Goal: Contribute content: Add original content to the website for others to see

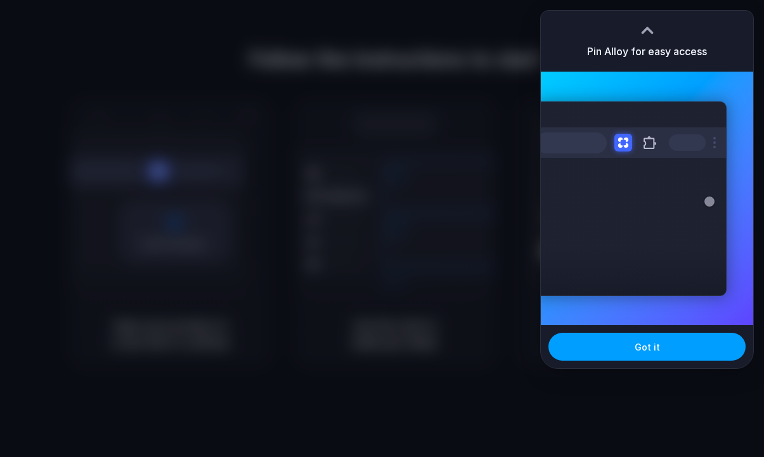
click at [649, 340] on span "Got it" at bounding box center [647, 346] width 25 height 13
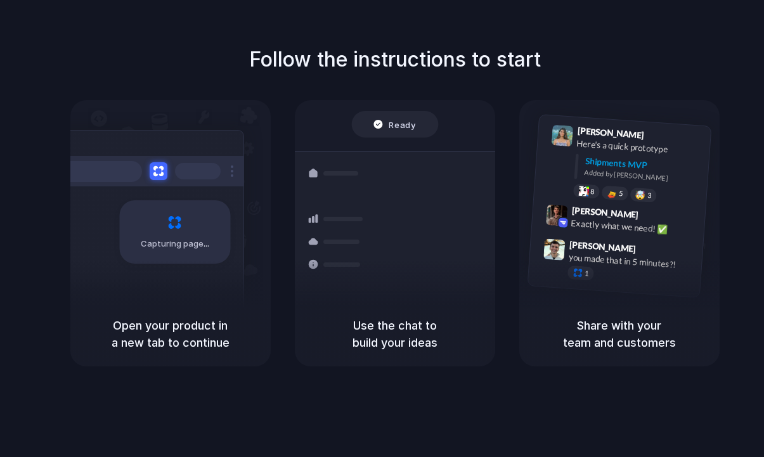
click at [707, 54] on div "Follow the instructions to start Capturing page Open your product in a new tab …" at bounding box center [395, 205] width 764 height 322
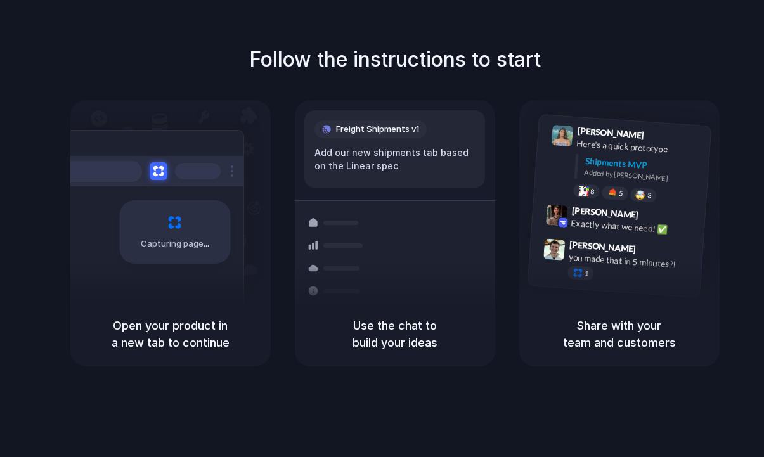
click at [486, 53] on h1 "Follow the instructions to start" at bounding box center [395, 59] width 292 height 30
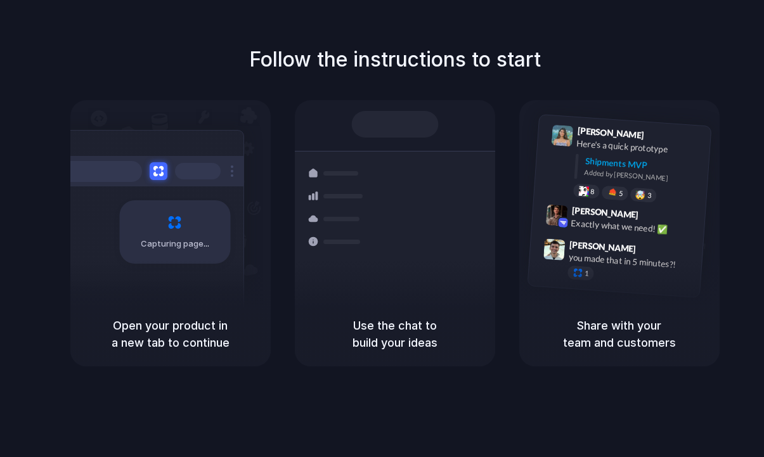
click at [487, 65] on h1 "Follow the instructions to start" at bounding box center [395, 59] width 292 height 30
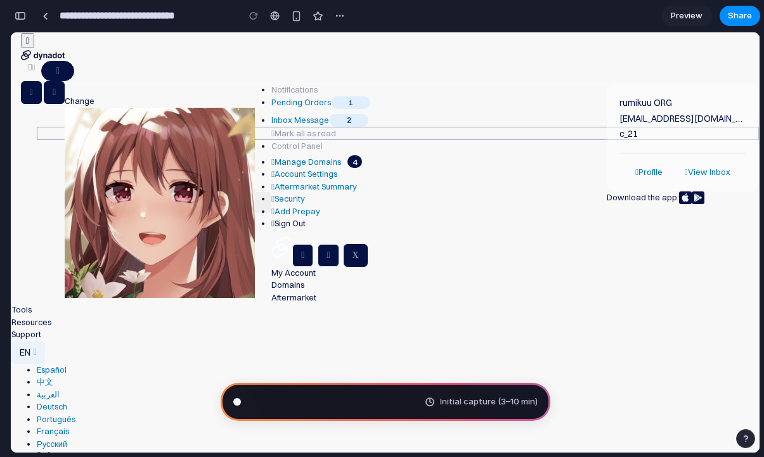
type input "**********"
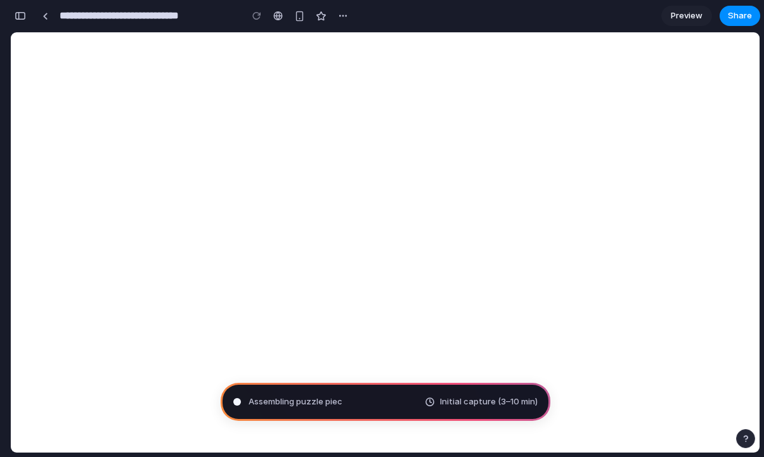
scroll to position [522, 0]
click at [21, 19] on div "button" at bounding box center [20, 15] width 11 height 9
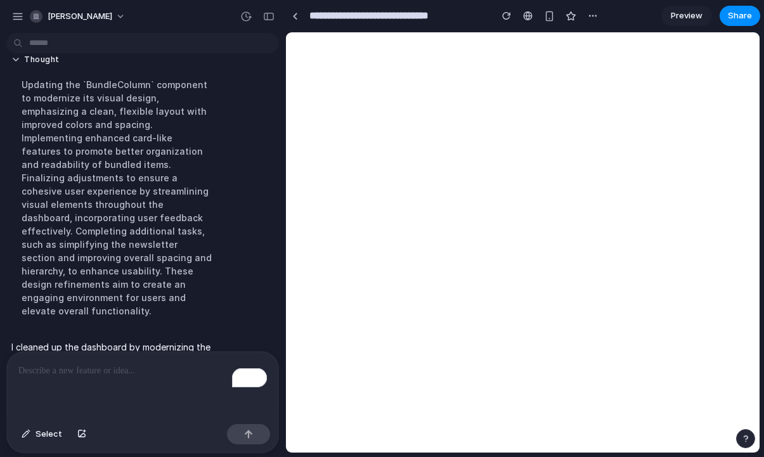
scroll to position [82, 0]
click at [297, 18] on div at bounding box center [295, 16] width 6 height 7
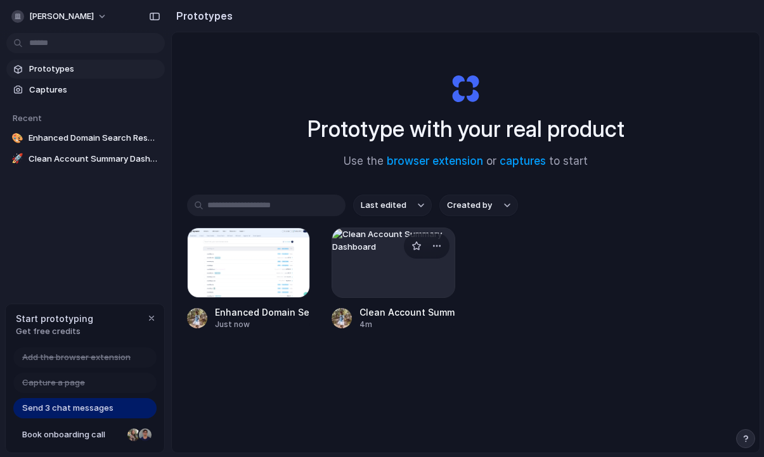
click at [363, 282] on div at bounding box center [393, 263] width 123 height 70
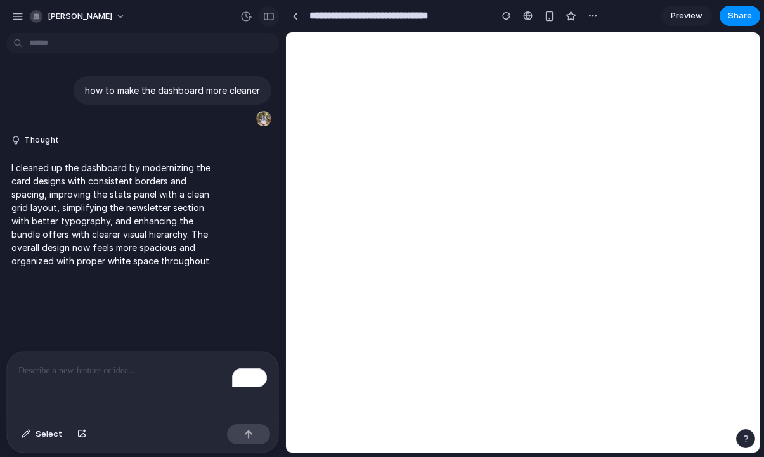
click at [271, 16] on div "button" at bounding box center [268, 16] width 11 height 9
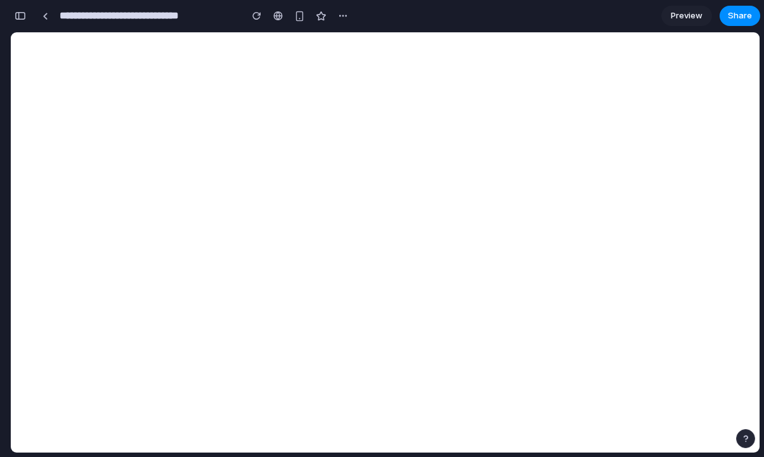
click at [687, 13] on span "Preview" at bounding box center [687, 16] width 32 height 13
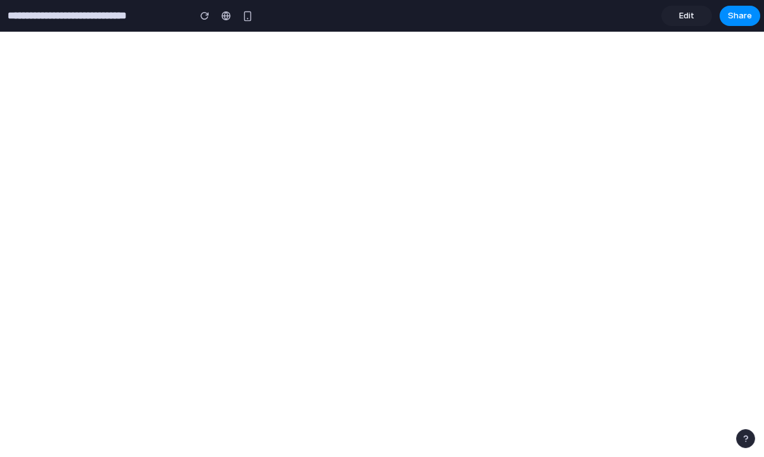
click at [685, 18] on span "Edit" at bounding box center [686, 16] width 15 height 13
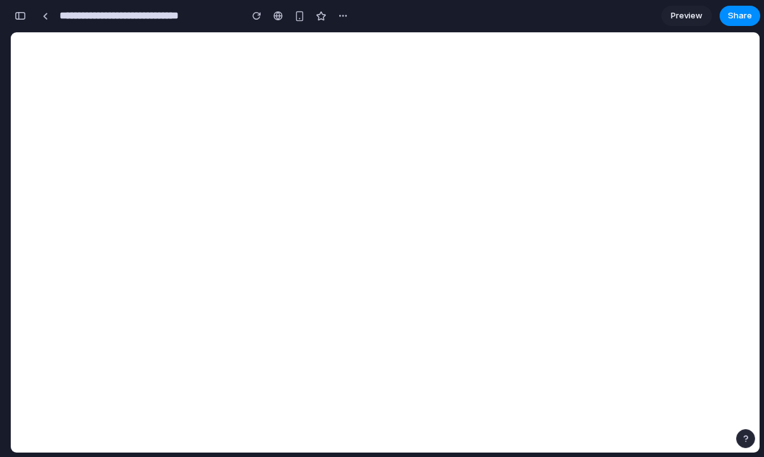
scroll to position [116, 0]
click at [53, 19] on div at bounding box center [45, 15] width 19 height 19
click at [486, 19] on section "**********" at bounding box center [385, 16] width 750 height 32
click at [484, 18] on section "**********" at bounding box center [385, 16] width 750 height 32
click at [23, 17] on div "button" at bounding box center [20, 15] width 11 height 9
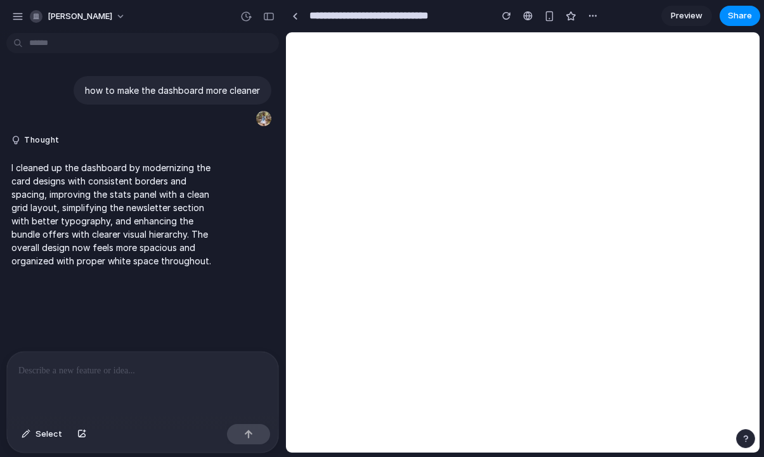
scroll to position [0, 0]
click at [628, 12] on section "**********" at bounding box center [522, 16] width 475 height 32
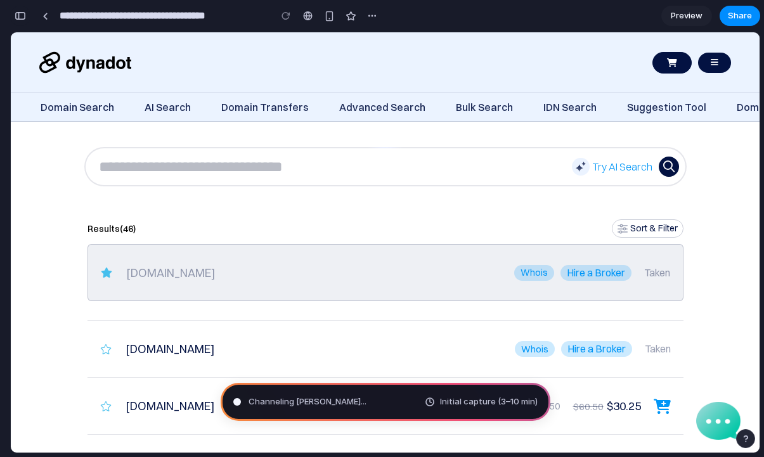
click at [19, 17] on div "button" at bounding box center [20, 15] width 11 height 9
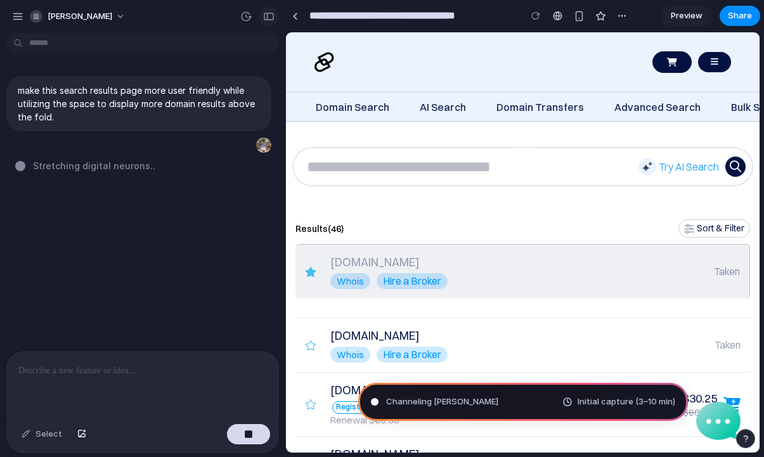
click at [269, 15] on div "button" at bounding box center [268, 16] width 11 height 9
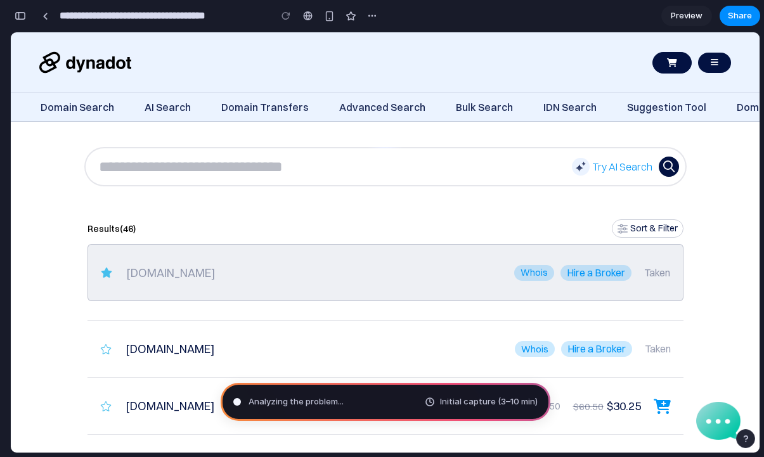
type input "**********"
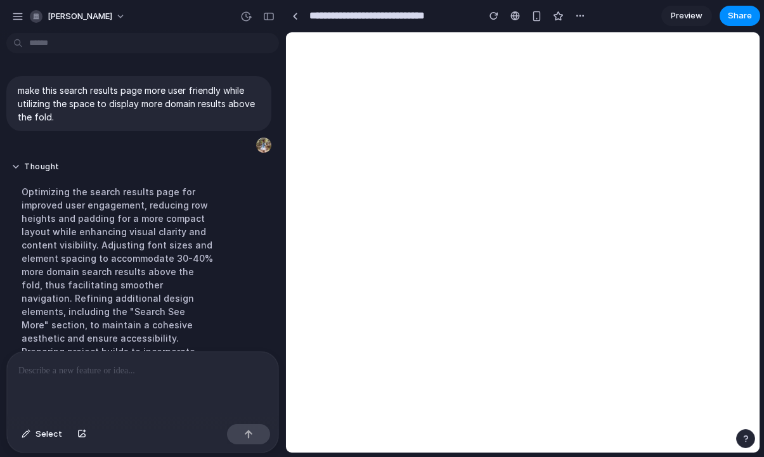
scroll to position [229, 0]
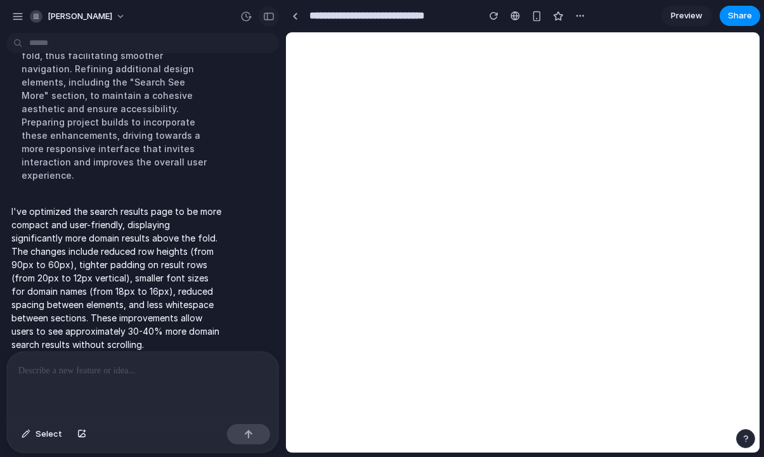
click at [264, 16] on div "button" at bounding box center [268, 16] width 11 height 9
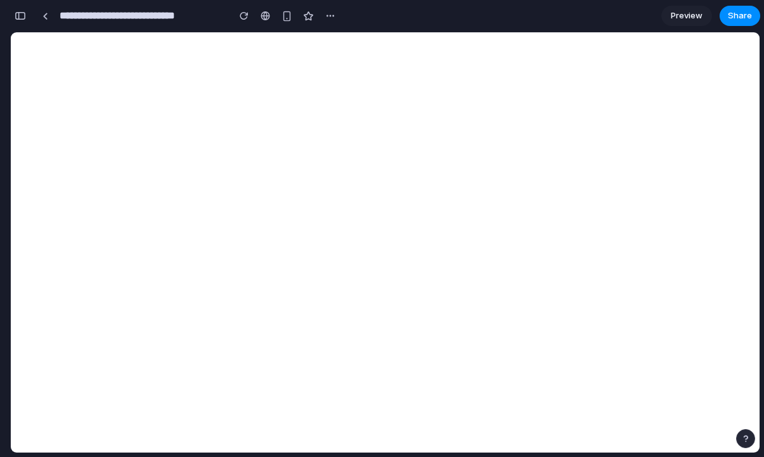
scroll to position [269, 0]
click at [16, 18] on div "button" at bounding box center [20, 15] width 11 height 9
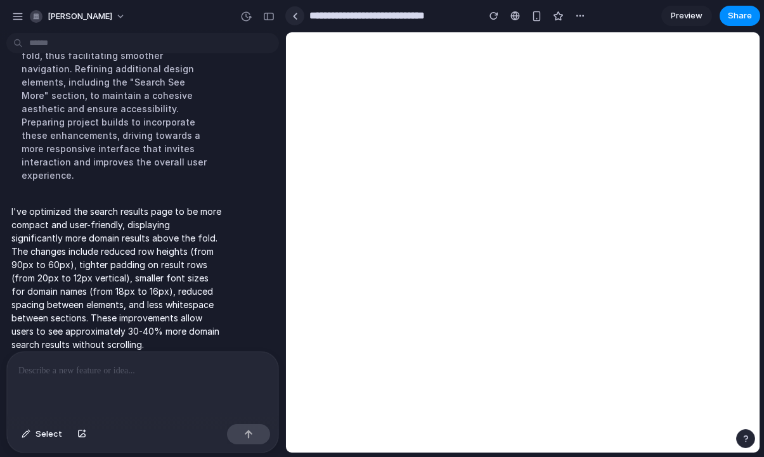
click at [296, 20] on link at bounding box center [294, 15] width 19 height 19
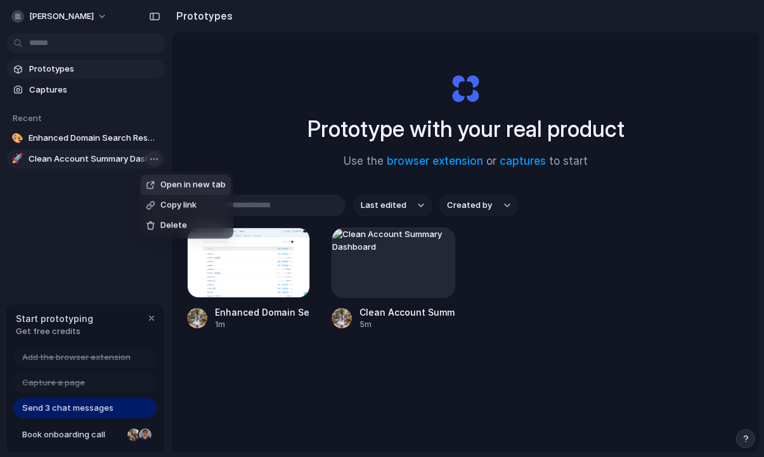
click at [153, 158] on body "christine-chong Prototypes Captures Recent 🎨 Enhanced Domain Search Results 🚀 C…" at bounding box center [382, 228] width 764 height 457
click at [171, 227] on span "Delete" at bounding box center [174, 225] width 27 height 13
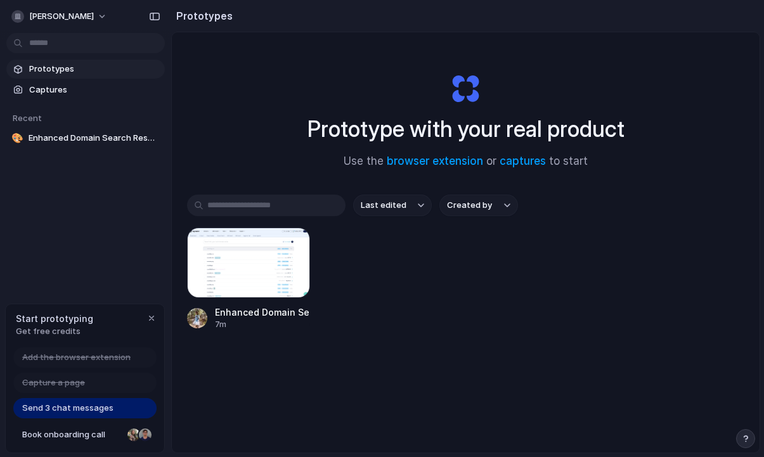
click at [63, 66] on span "Prototypes" at bounding box center [94, 69] width 131 height 13
click at [62, 93] on span "Captures" at bounding box center [94, 90] width 131 height 13
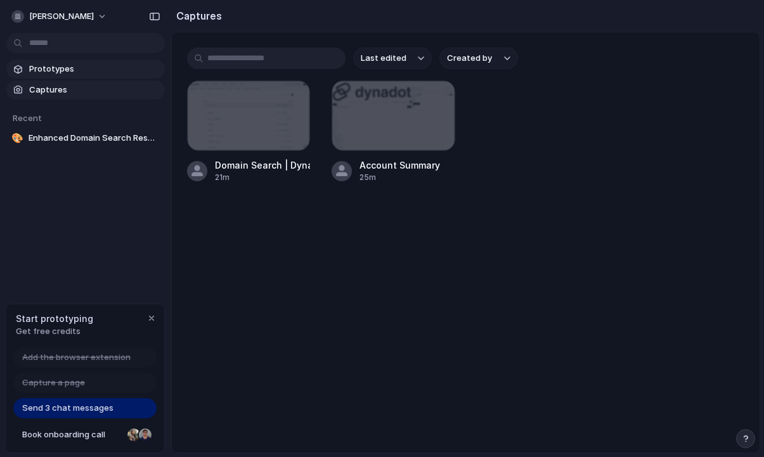
click at [58, 72] on span "Prototypes" at bounding box center [94, 69] width 131 height 13
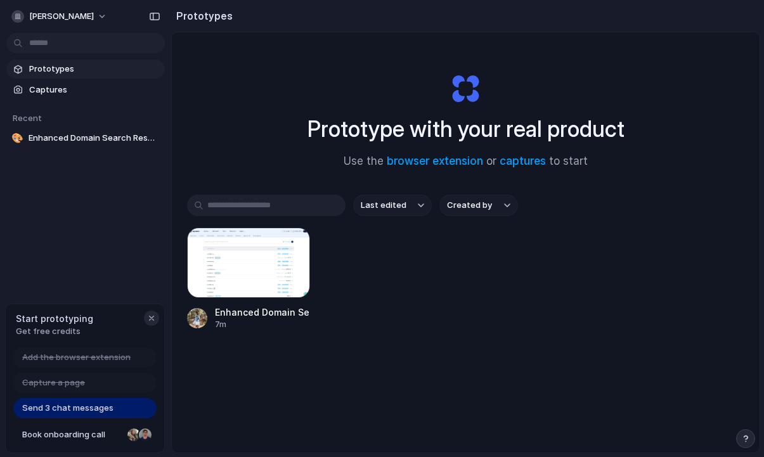
click at [153, 320] on div "button" at bounding box center [151, 318] width 10 height 10
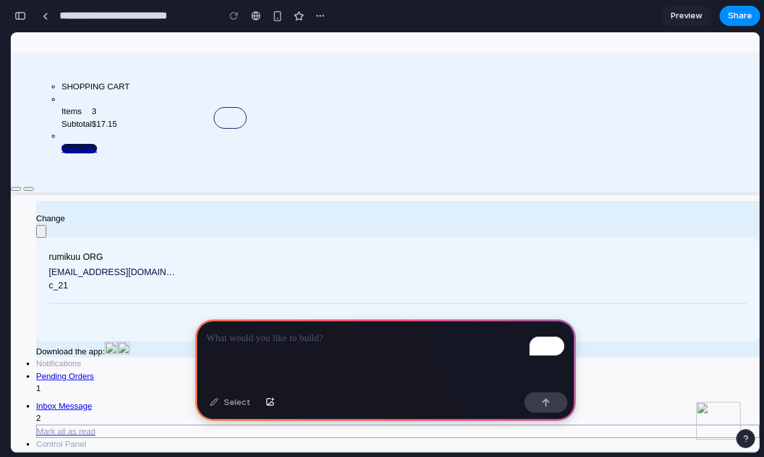
click at [688, 20] on span "Preview" at bounding box center [687, 16] width 32 height 13
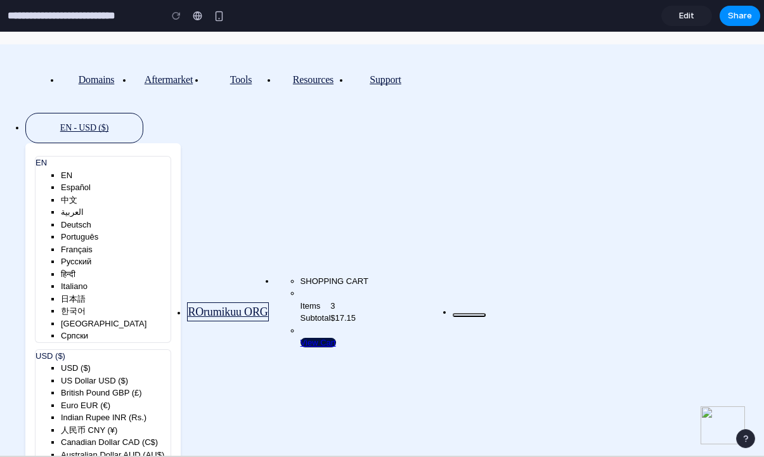
click at [688, 20] on span "Edit" at bounding box center [686, 16] width 15 height 13
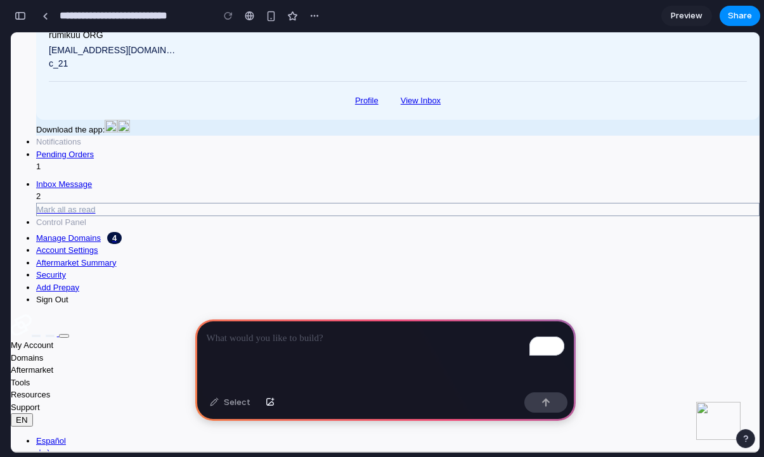
scroll to position [368, 0]
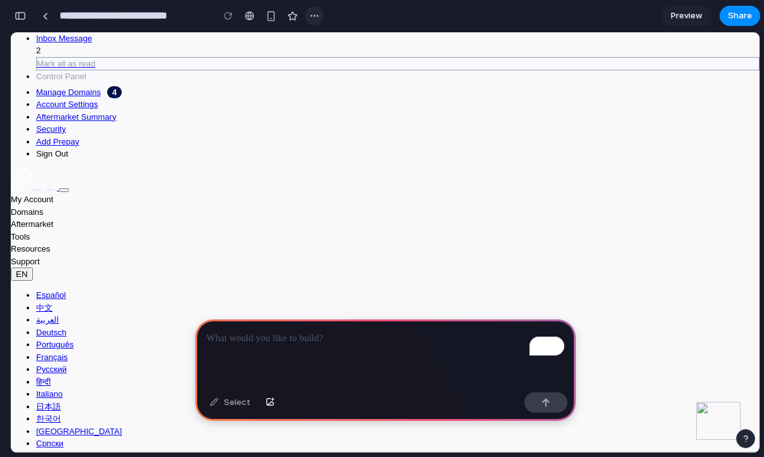
click at [316, 13] on div "button" at bounding box center [314, 16] width 10 height 10
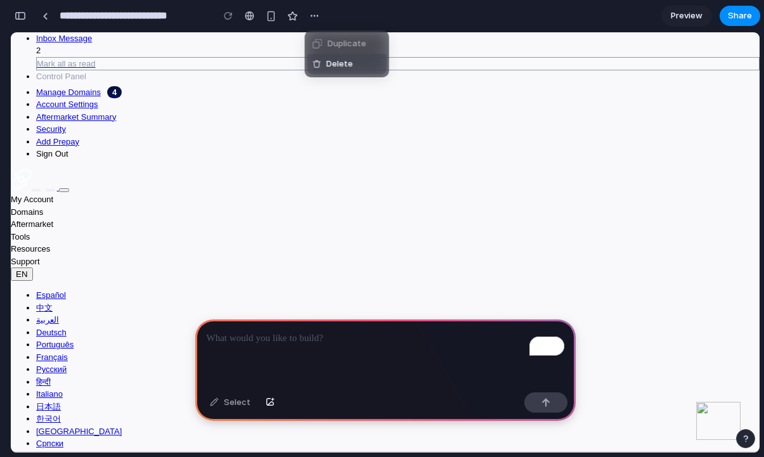
click at [337, 61] on span "Delete" at bounding box center [339, 64] width 27 height 13
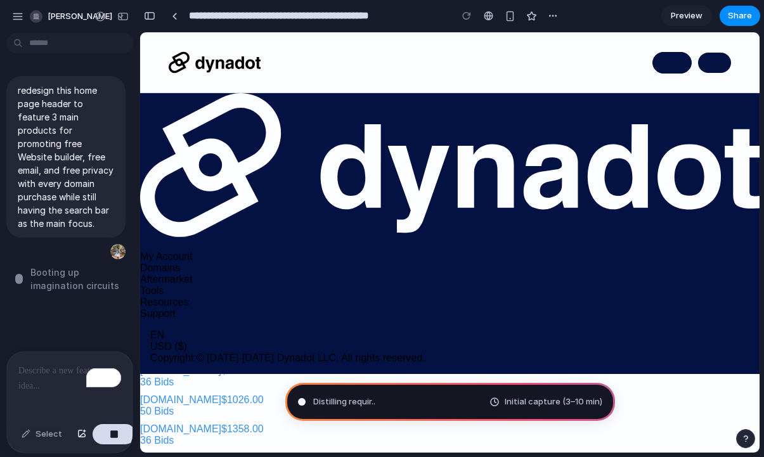
type input "**********"
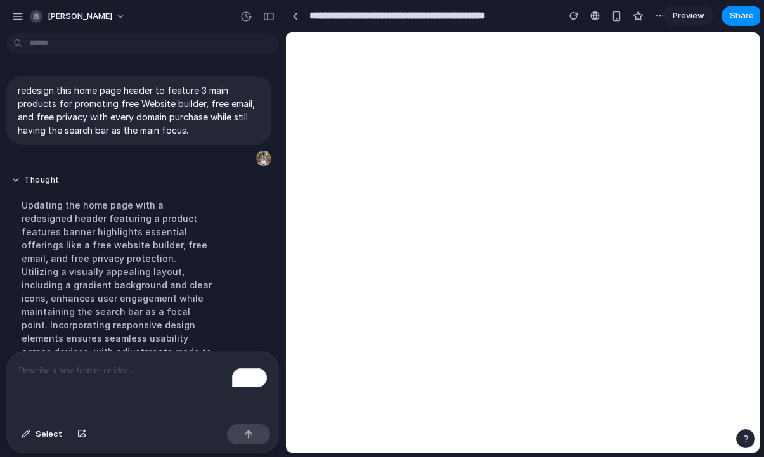
scroll to position [216, 0]
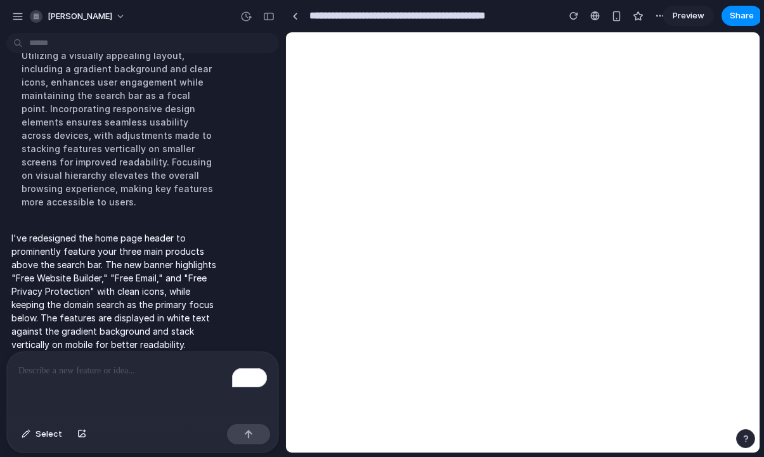
click at [135, 242] on p "I've redesigned the home page header to prominently feature your three main pro…" at bounding box center [117, 291] width 212 height 120
click at [274, 19] on div "button" at bounding box center [268, 16] width 11 height 9
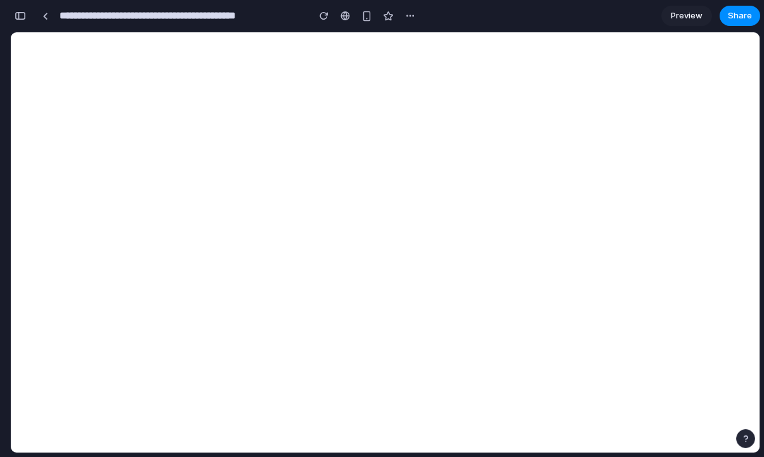
scroll to position [296, 0]
